Goal: Task Accomplishment & Management: Manage account settings

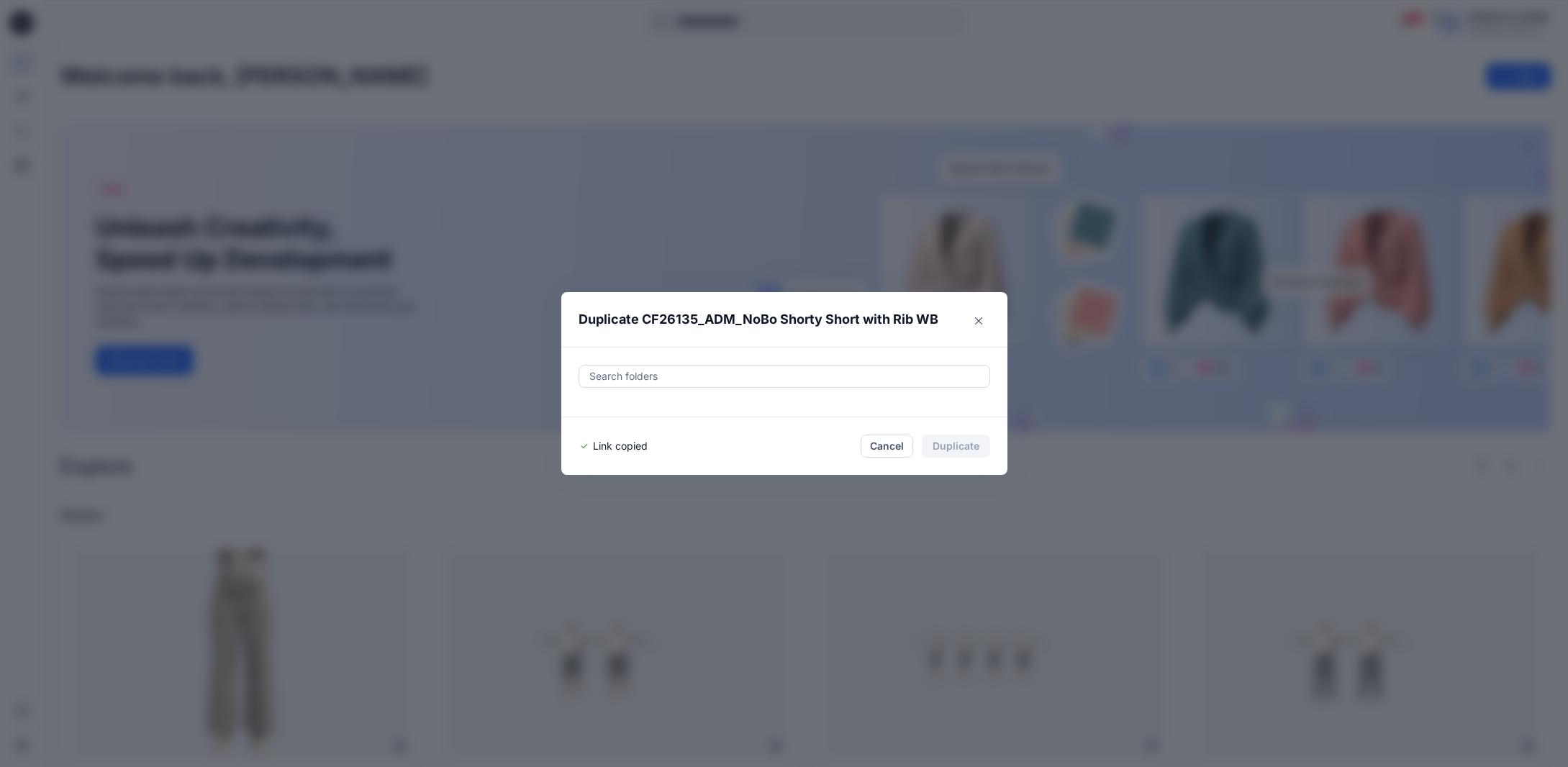
scroll to position [1213, 0]
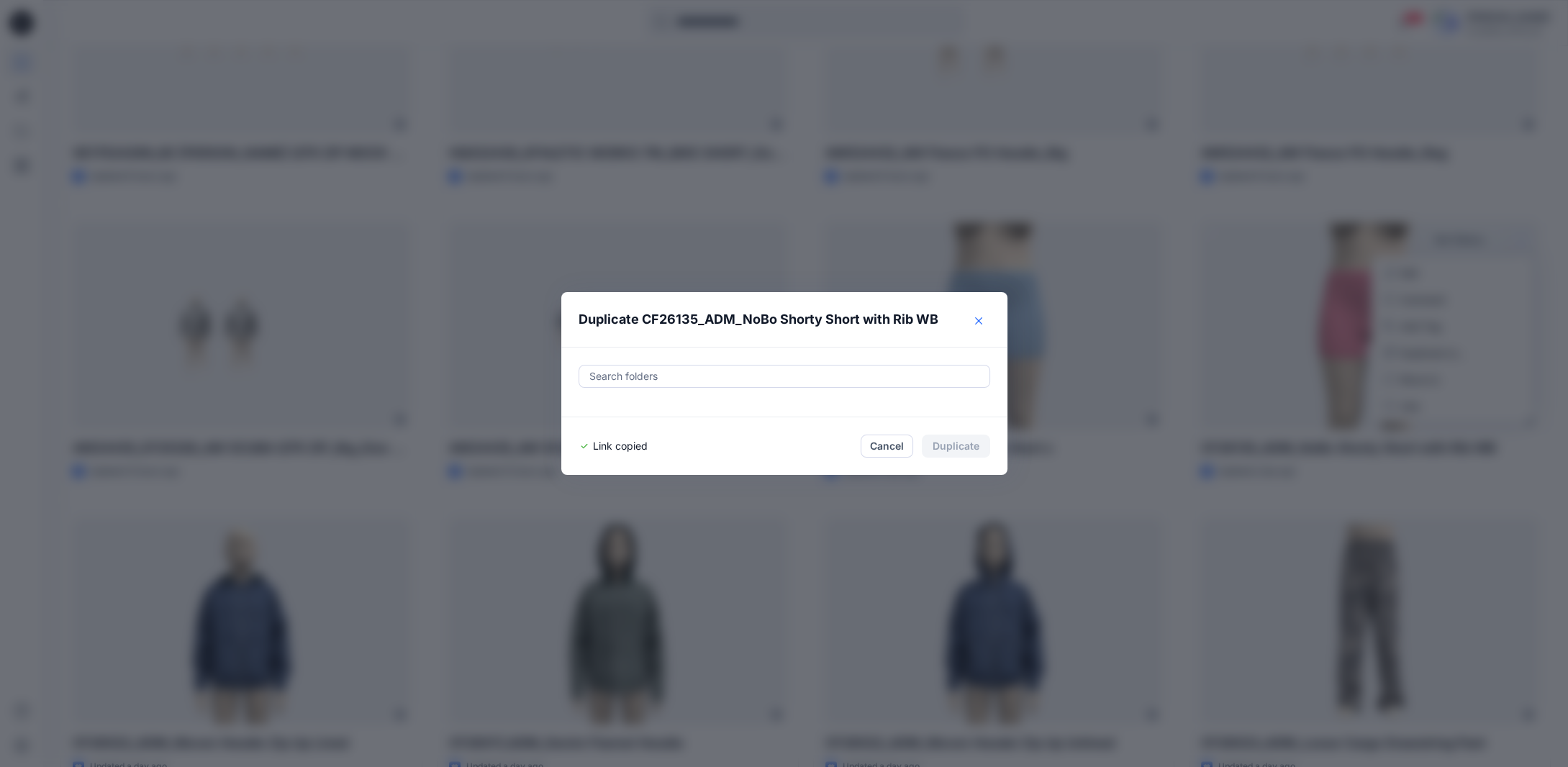
click at [982, 323] on icon "Close" at bounding box center [978, 321] width 7 height 7
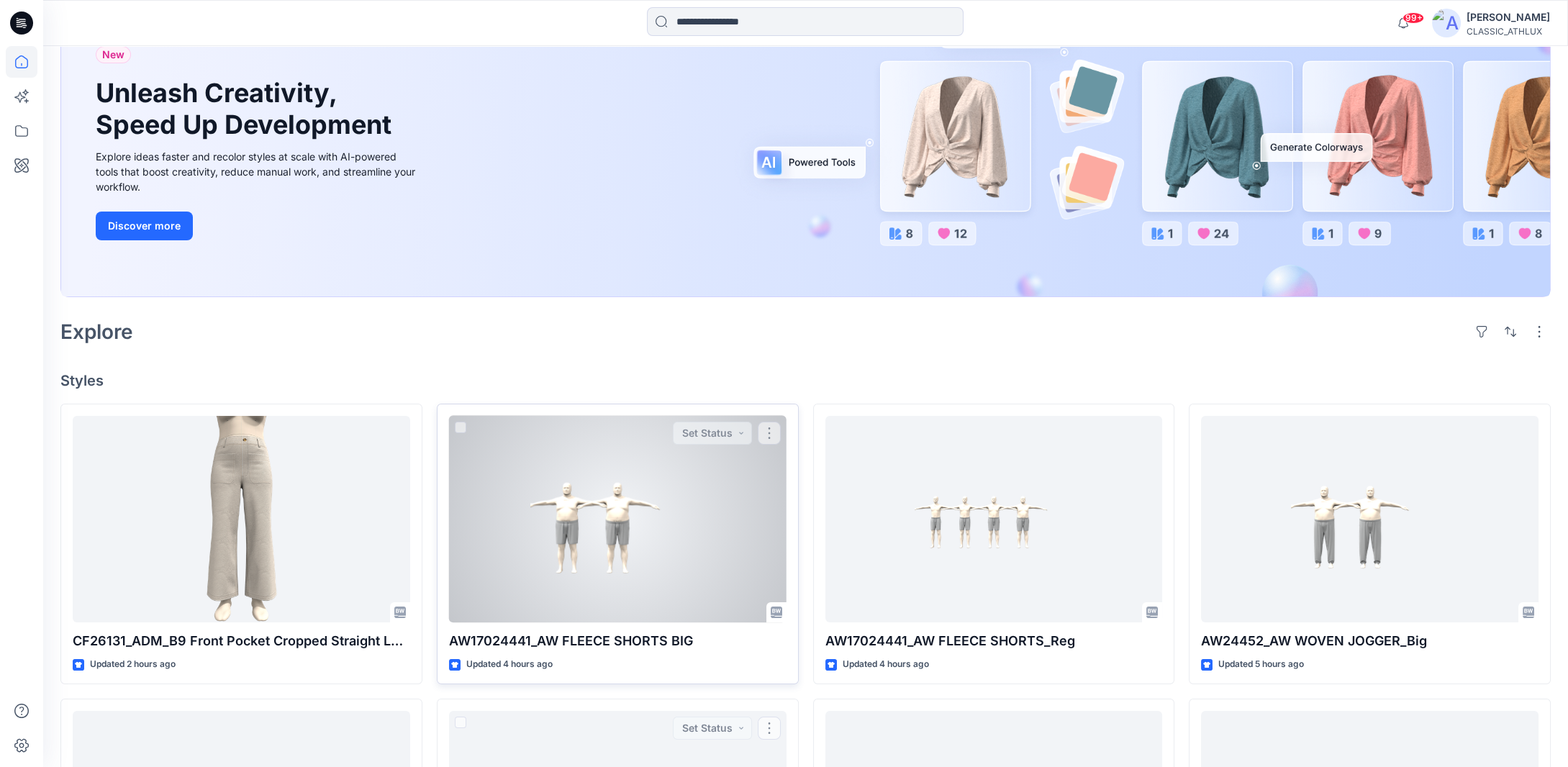
scroll to position [134, 0]
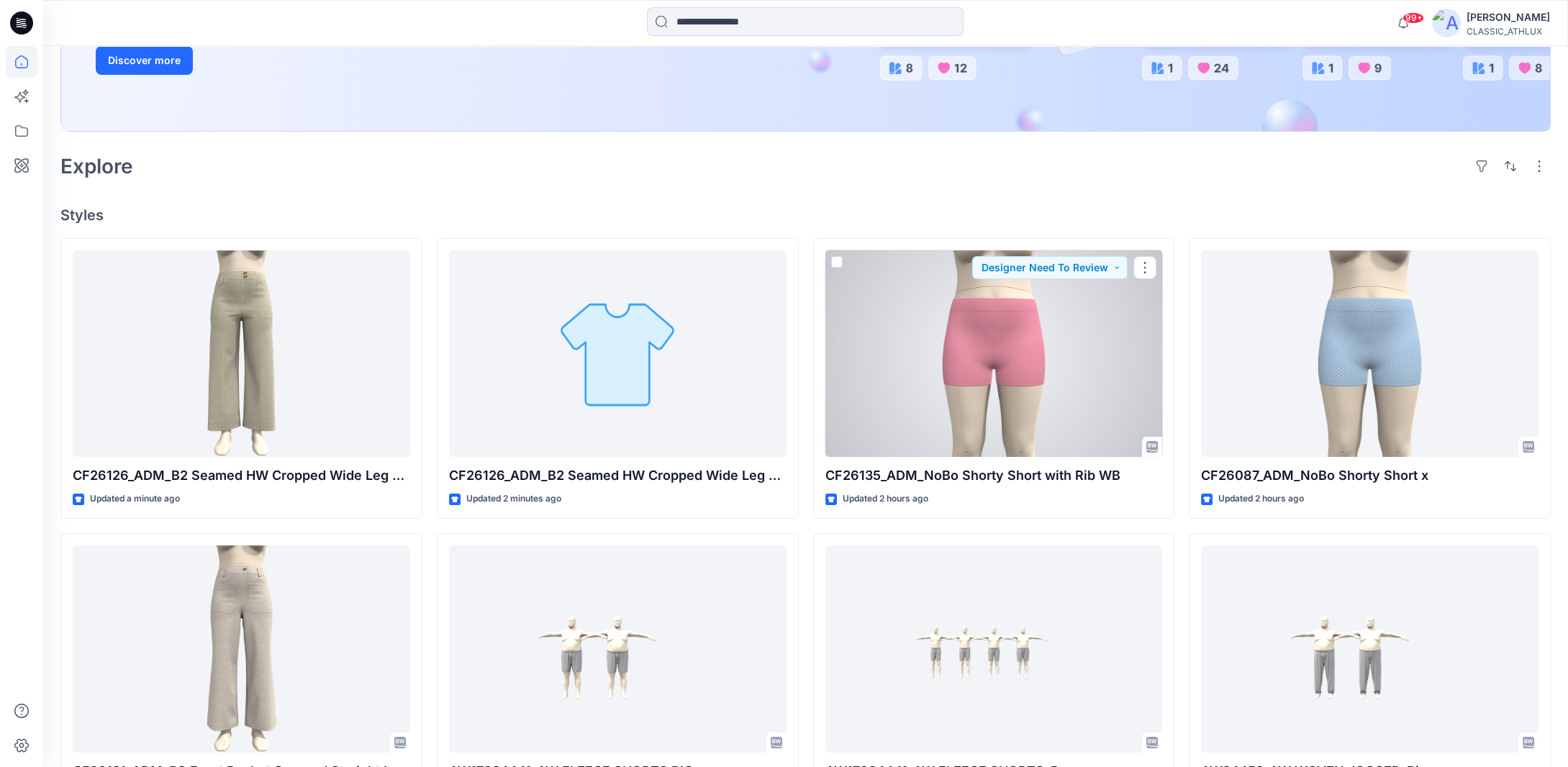
scroll to position [287, 0]
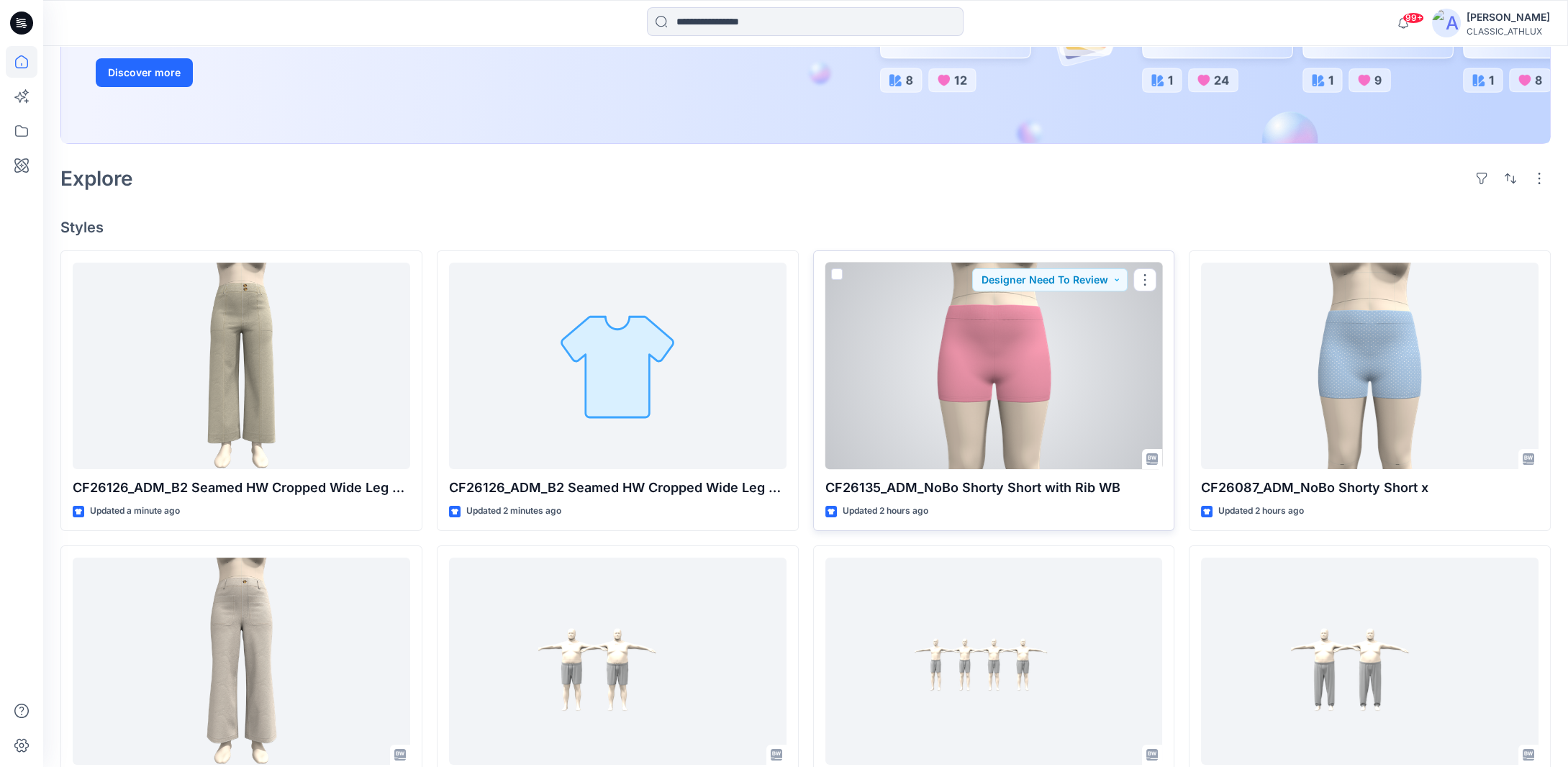
click at [1008, 347] on div at bounding box center [993, 366] width 337 height 207
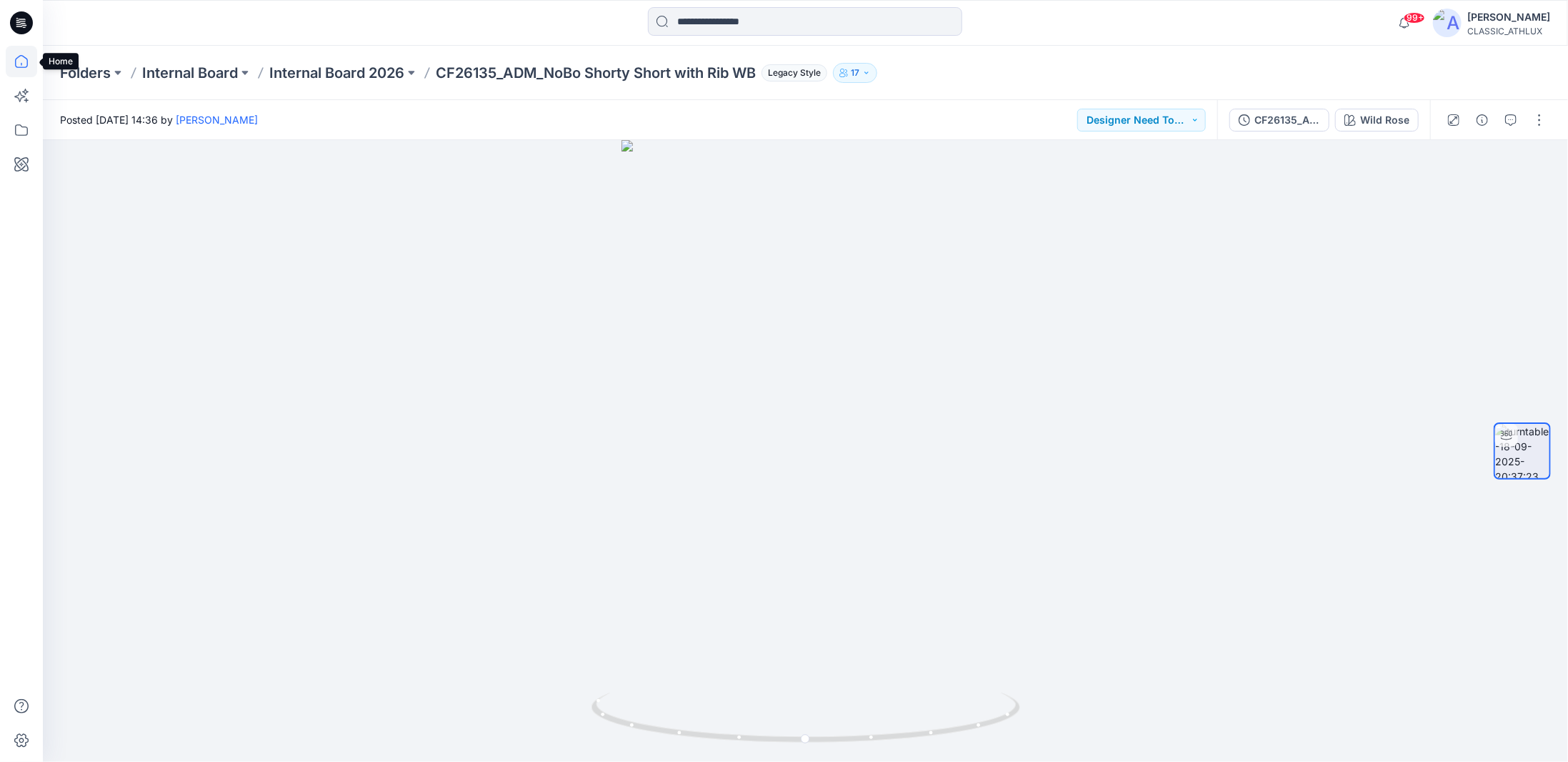
click at [21, 59] on icon at bounding box center [21, 62] width 31 height 31
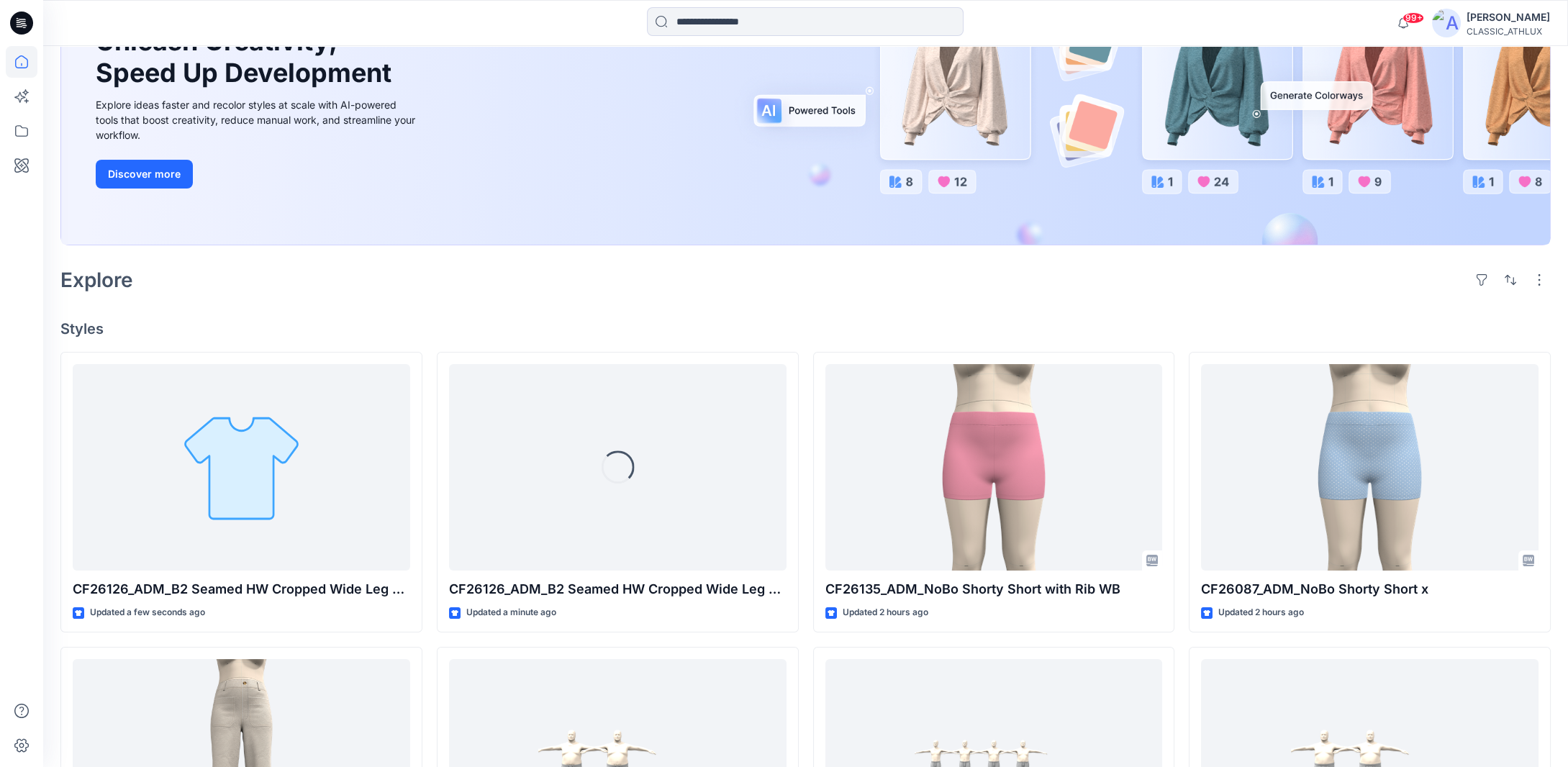
scroll to position [216, 0]
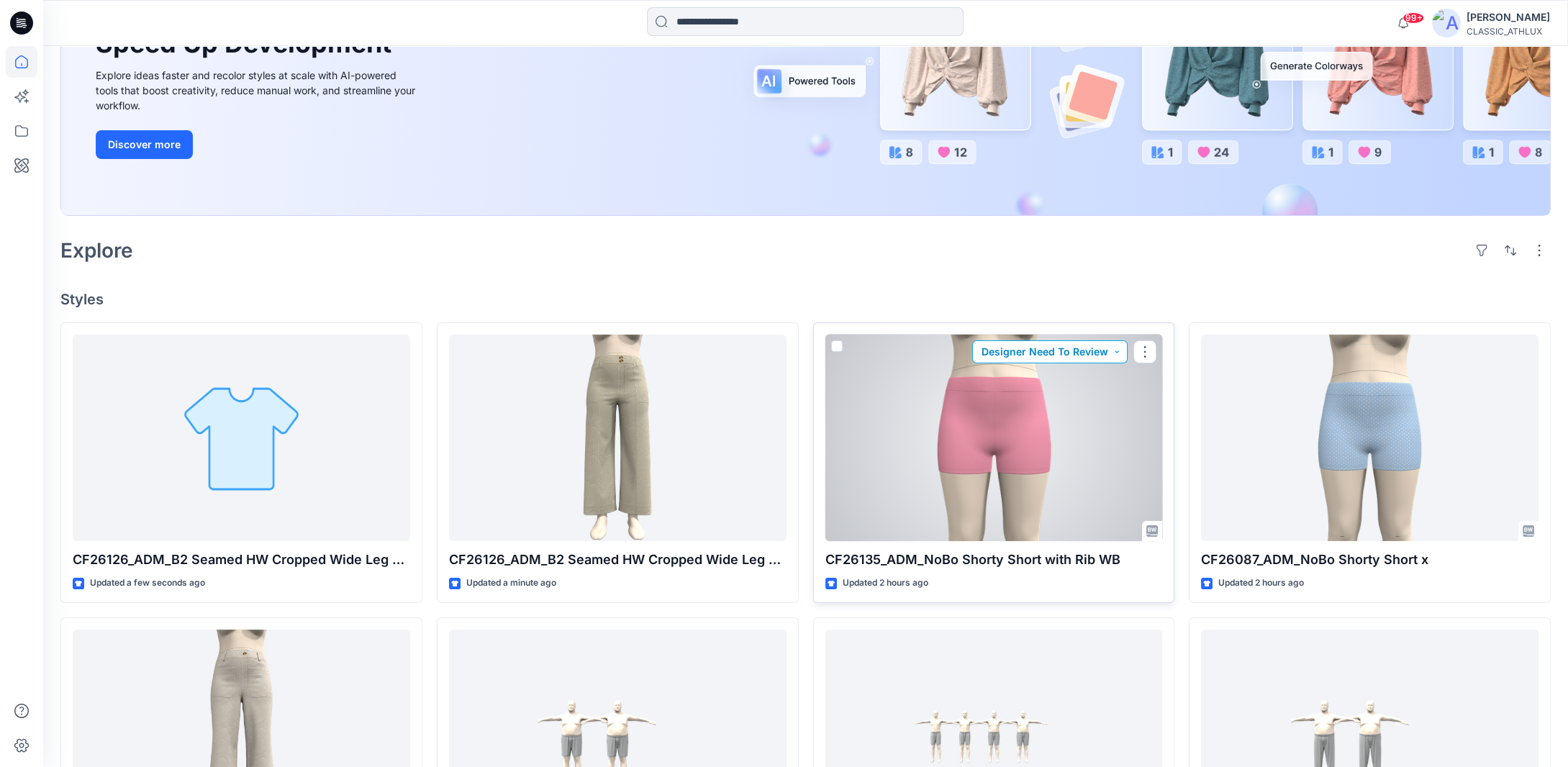
click at [1116, 350] on button "Designer Need To Review" at bounding box center [1050, 351] width 155 height 23
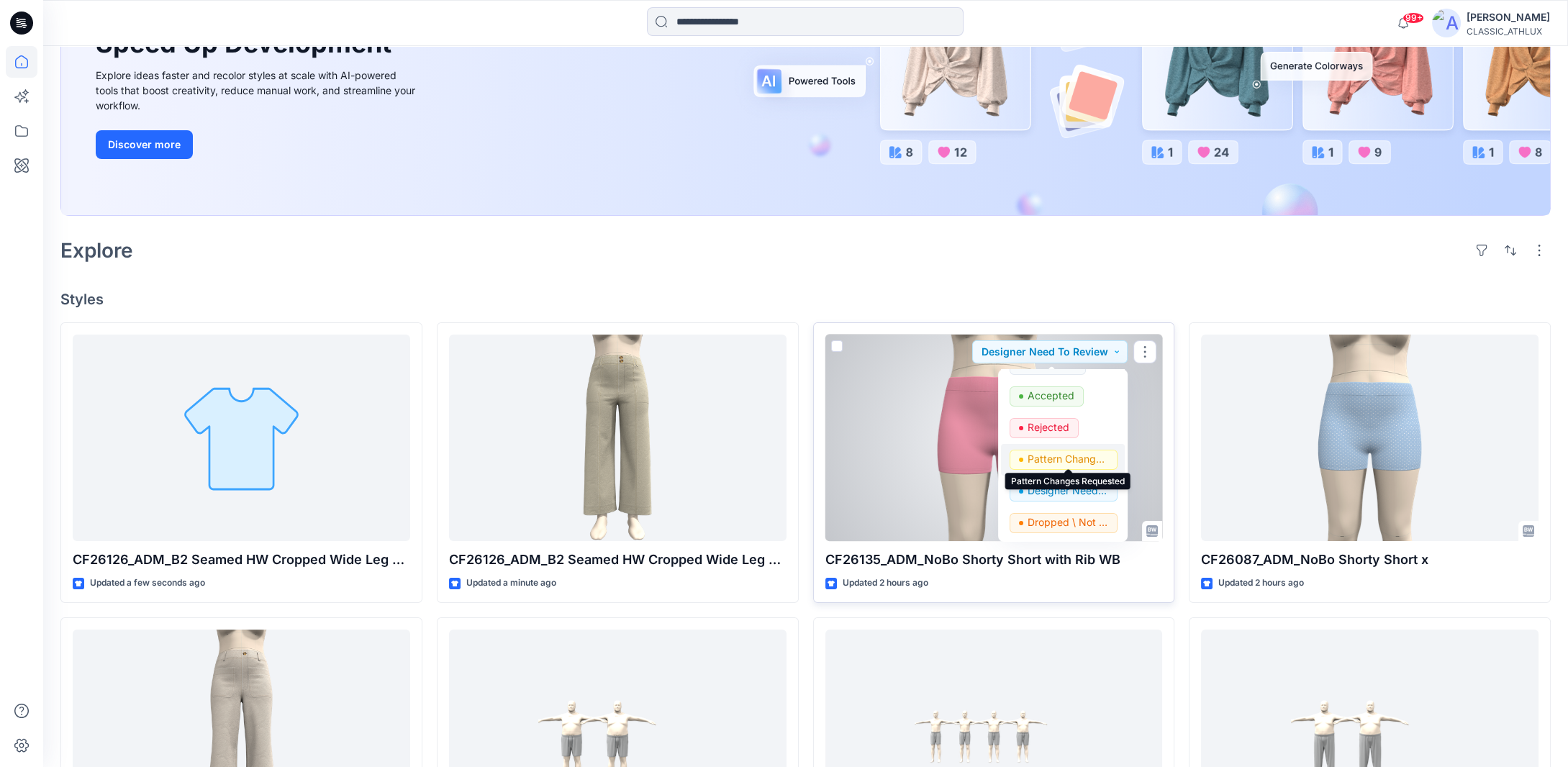
scroll to position [0, 0]
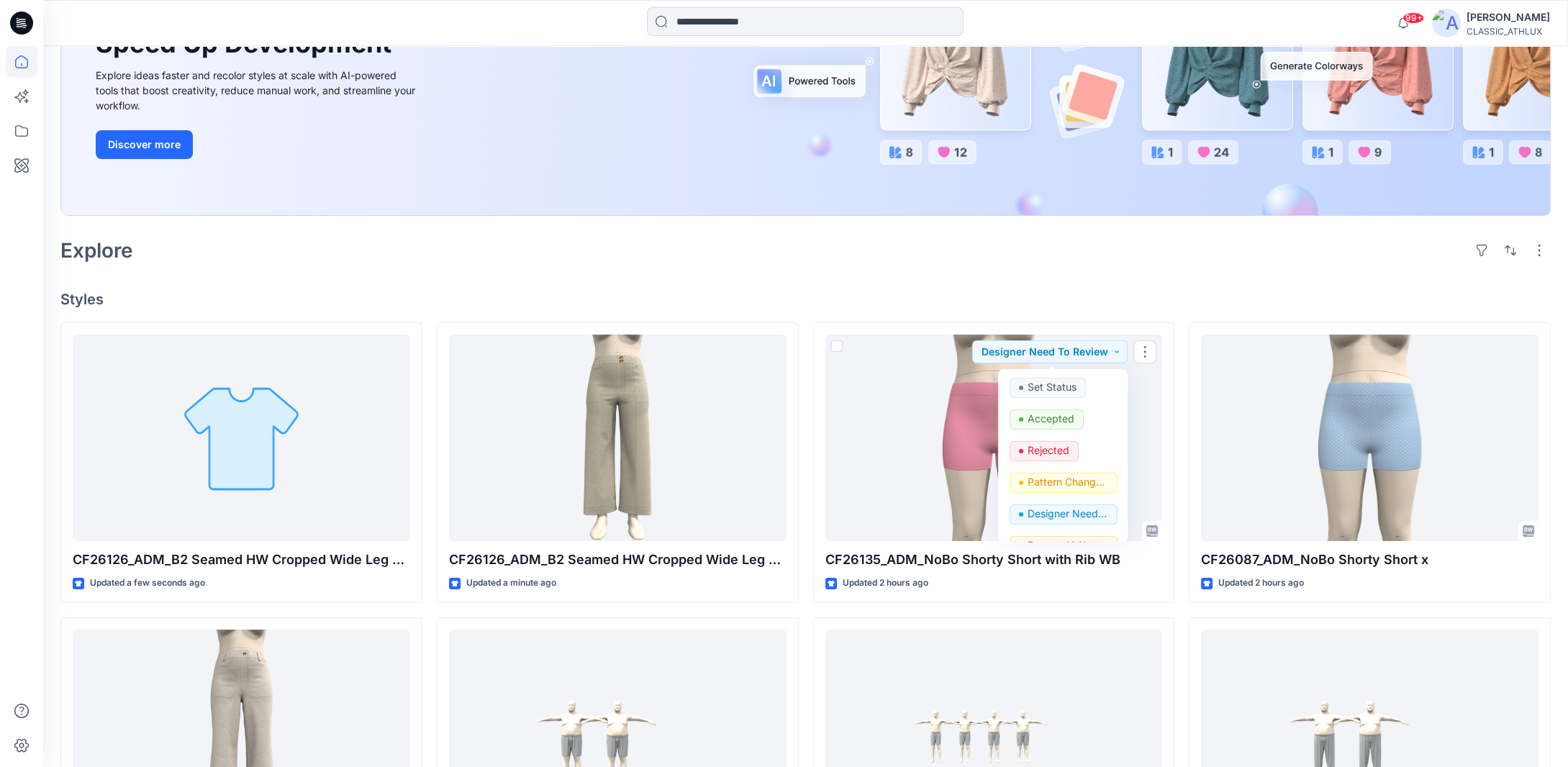
click at [891, 268] on div "Welcome back, [PERSON_NAME] New New Unleash Creativity, Speed Up Development Ex…" at bounding box center [806, 545] width 1525 height 1431
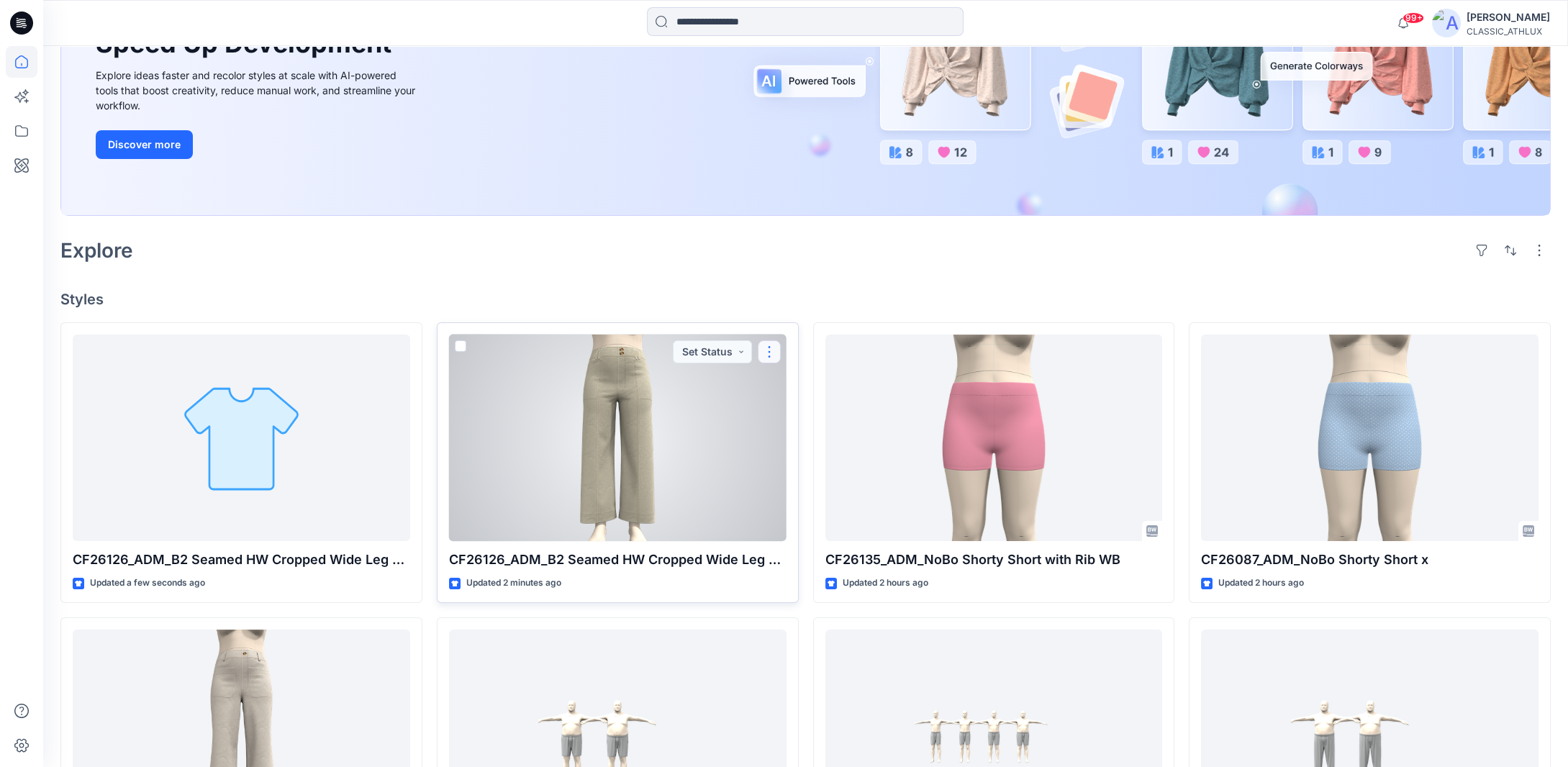
click at [772, 349] on button "button" at bounding box center [769, 351] width 23 height 23
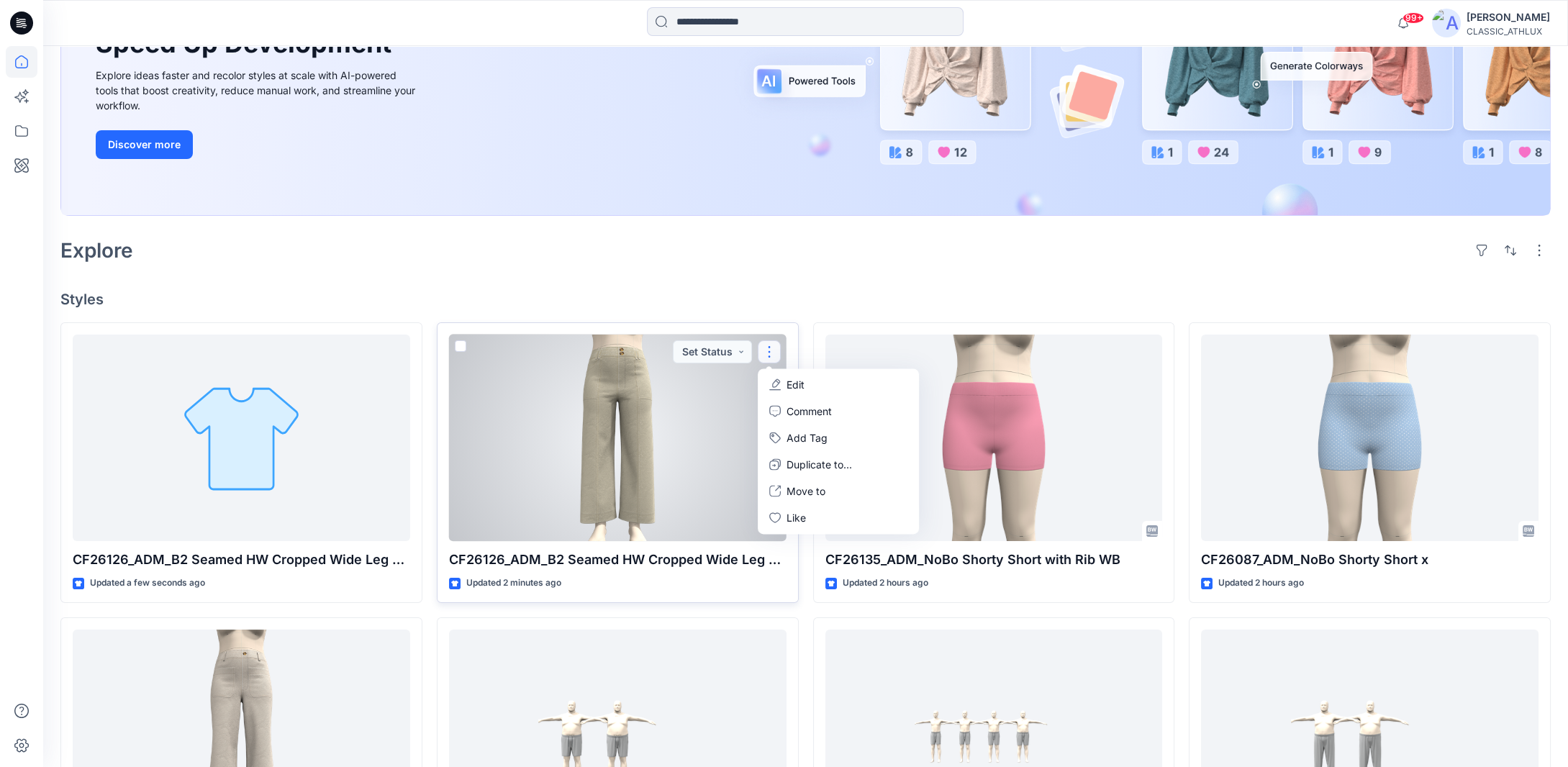
click at [803, 384] on p "Edit" at bounding box center [795, 384] width 18 height 15
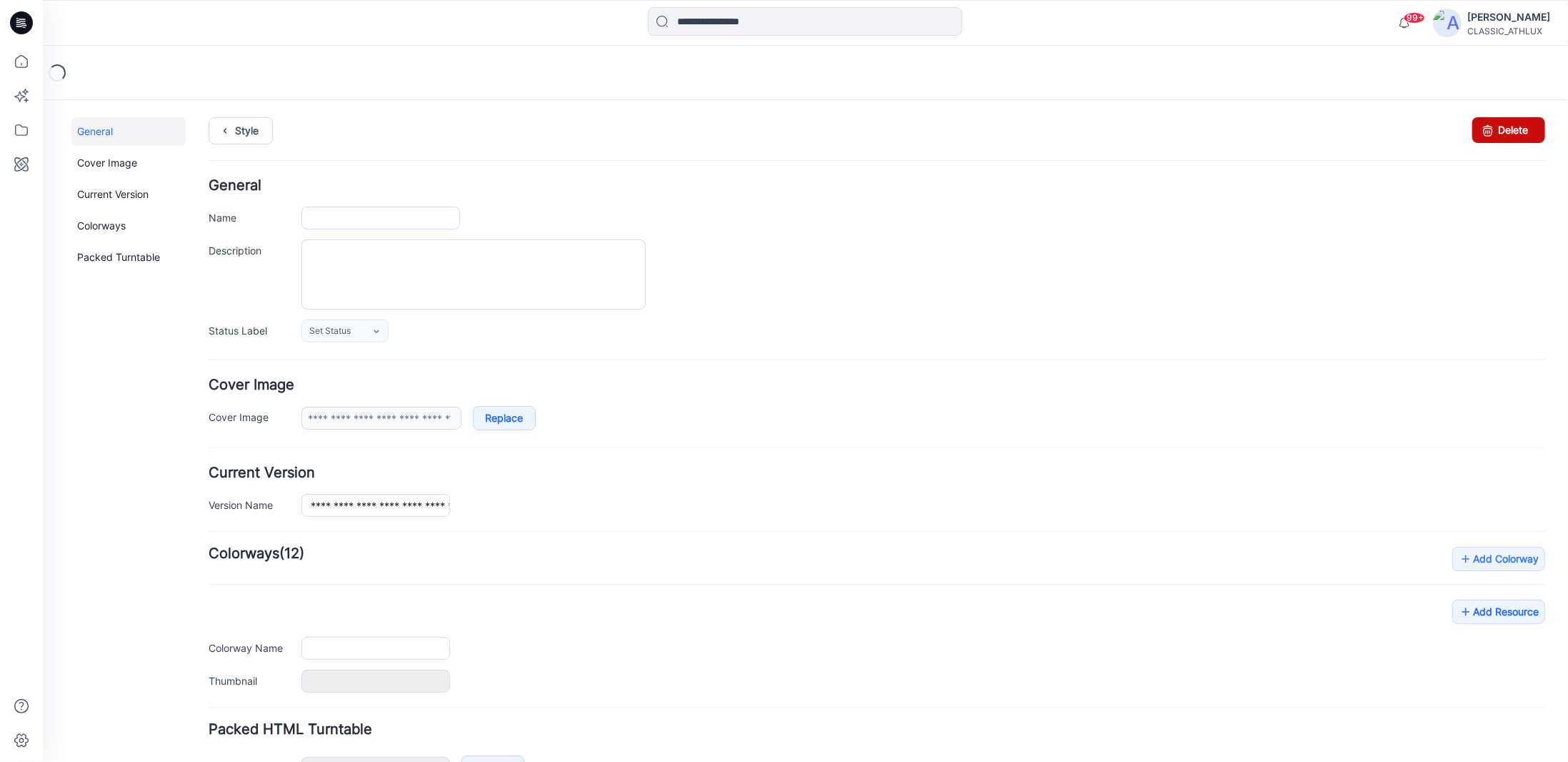
type input "**********"
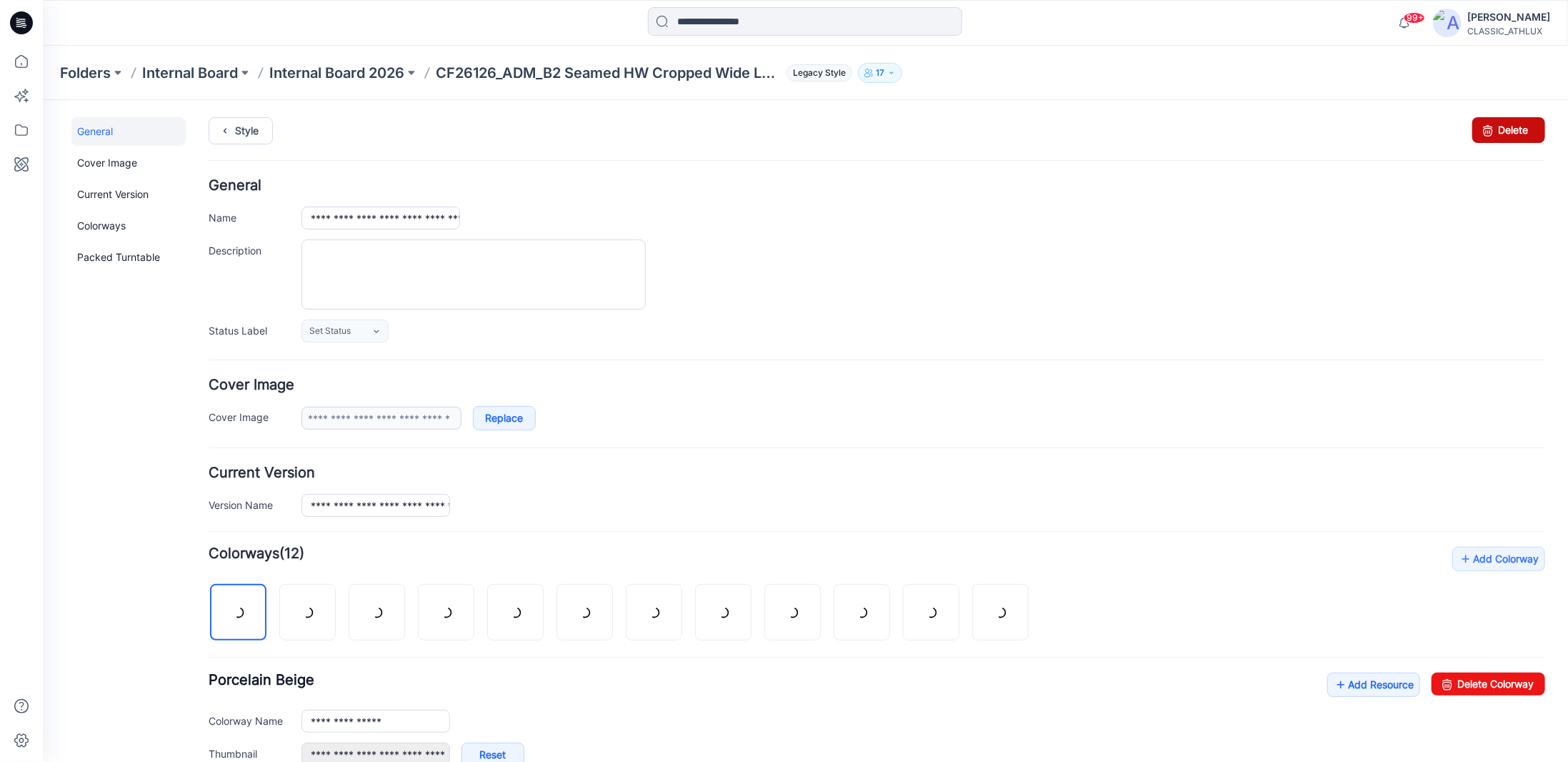
click at [1483, 128] on icon at bounding box center [1487, 129] width 20 height 26
